Goal: Contribute content: Add original content to the website for others to see

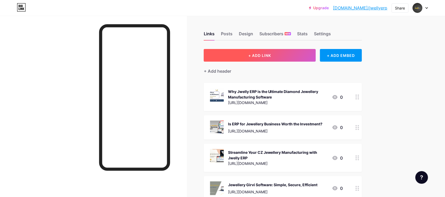
click at [262, 58] on button "+ ADD LINK" at bounding box center [260, 55] width 112 height 13
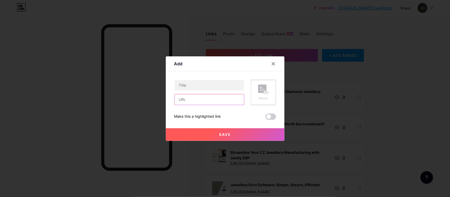
click at [195, 97] on input "text" at bounding box center [209, 99] width 70 height 11
paste input "[URL][DOMAIN_NAME]"
type input "[URL][DOMAIN_NAME]"
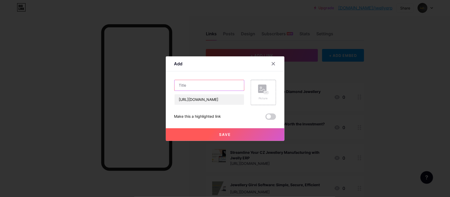
click at [195, 89] on input "text" at bounding box center [209, 85] width 70 height 11
paste input "The Complete Money Lending Software for Jewellery Girvi Businesses"
type input "The Complete Money Lending Software for Jewellery Girvi Businesses"
click at [211, 136] on button "Save" at bounding box center [225, 134] width 119 height 13
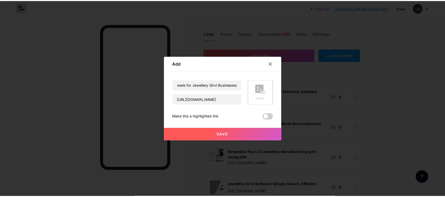
scroll to position [0, 0]
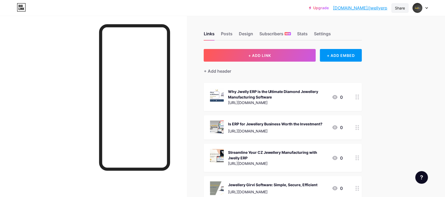
click at [398, 9] on div "Share" at bounding box center [400, 8] width 10 height 6
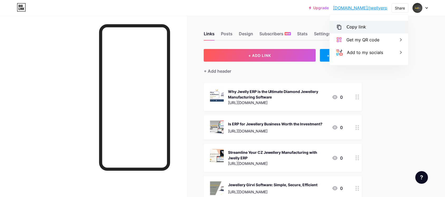
click at [370, 28] on div "Copy link" at bounding box center [369, 27] width 79 height 13
